Goal: Task Accomplishment & Management: Manage account settings

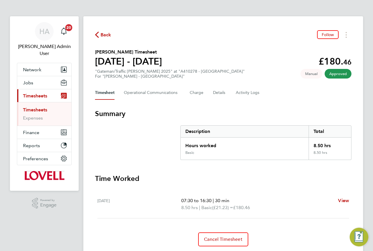
scroll to position [19, 0]
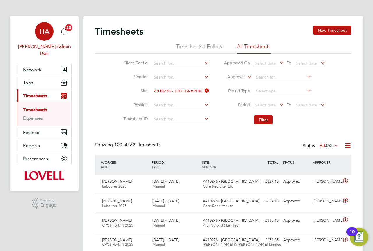
click at [41, 30] on span "HA" at bounding box center [44, 32] width 10 height 8
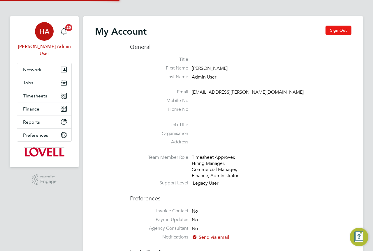
click at [329, 31] on button "Sign Out" at bounding box center [338, 30] width 26 height 9
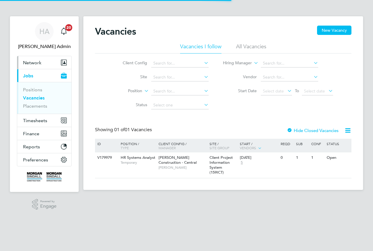
click at [41, 59] on button "Network" at bounding box center [44, 62] width 54 height 13
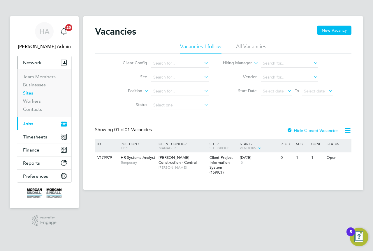
click at [30, 95] on link "Sites" at bounding box center [28, 93] width 10 height 6
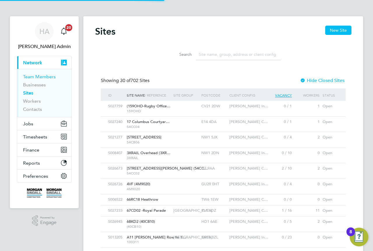
click at [51, 76] on link "Team Members" at bounding box center [39, 77] width 33 height 6
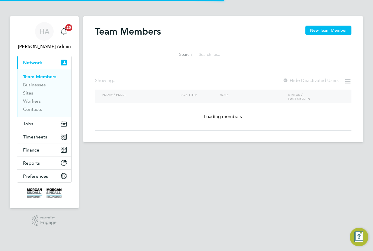
click at [210, 56] on input at bounding box center [238, 54] width 85 height 11
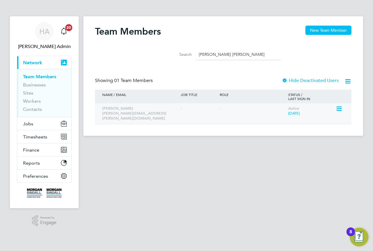
type input "[PERSON_NAME] [PERSON_NAME]"
click at [337, 108] on icon at bounding box center [339, 108] width 6 height 7
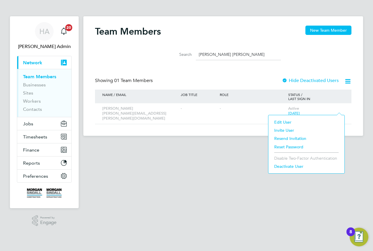
click at [287, 121] on li "Edit User" at bounding box center [306, 122] width 70 height 8
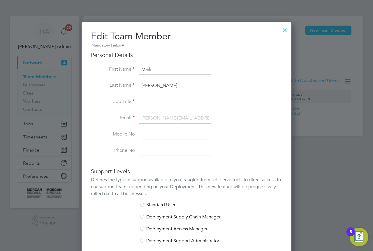
click at [287, 29] on div at bounding box center [284, 28] width 10 height 10
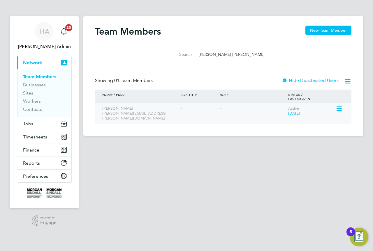
click at [338, 108] on icon at bounding box center [339, 108] width 6 height 7
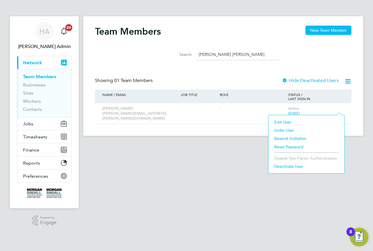
click at [288, 122] on li "Edit User" at bounding box center [306, 122] width 70 height 8
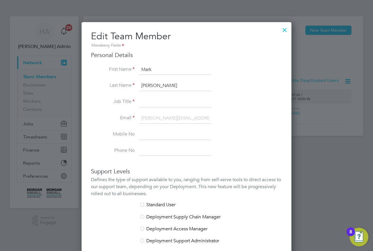
click at [283, 30] on div at bounding box center [284, 28] width 10 height 10
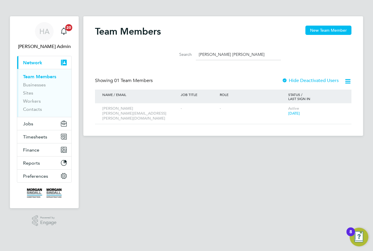
click at [284, 81] on div at bounding box center [285, 81] width 6 height 6
click at [285, 81] on div at bounding box center [285, 81] width 6 height 6
click at [47, 32] on span "HA" at bounding box center [44, 32] width 10 height 8
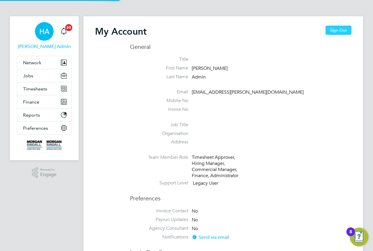
click at [340, 30] on button "Sign Out" at bounding box center [338, 30] width 26 height 9
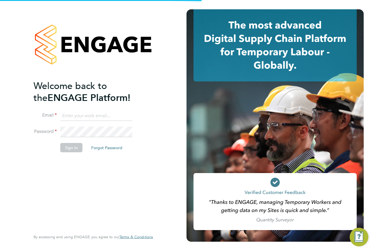
click at [101, 114] on input at bounding box center [96, 116] width 72 height 10
type input "[EMAIL_ADDRESS][PERSON_NAME][DOMAIN_NAME]"
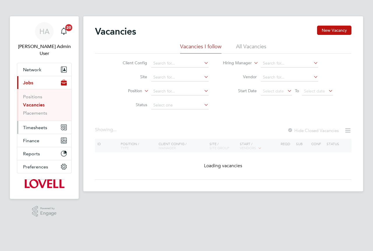
click at [38, 125] on span "Timesheets" at bounding box center [35, 128] width 24 height 6
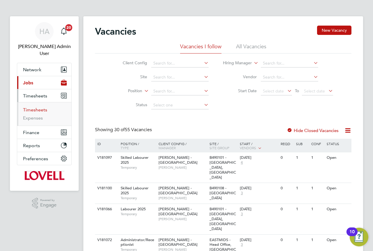
click at [36, 107] on link "Timesheets" at bounding box center [35, 110] width 24 height 6
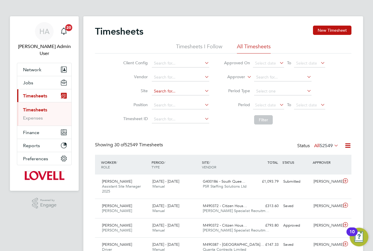
click at [168, 92] on input at bounding box center [180, 91] width 57 height 8
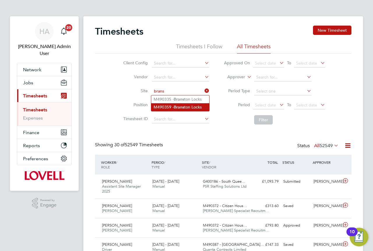
click at [186, 104] on li "M490359 - Brans ton Locks" at bounding box center [180, 107] width 58 height 8
type input "M490359 - Branston Locks"
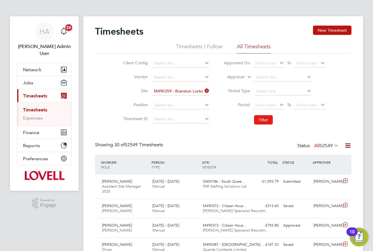
click at [265, 119] on button "Filter" at bounding box center [263, 119] width 19 height 9
